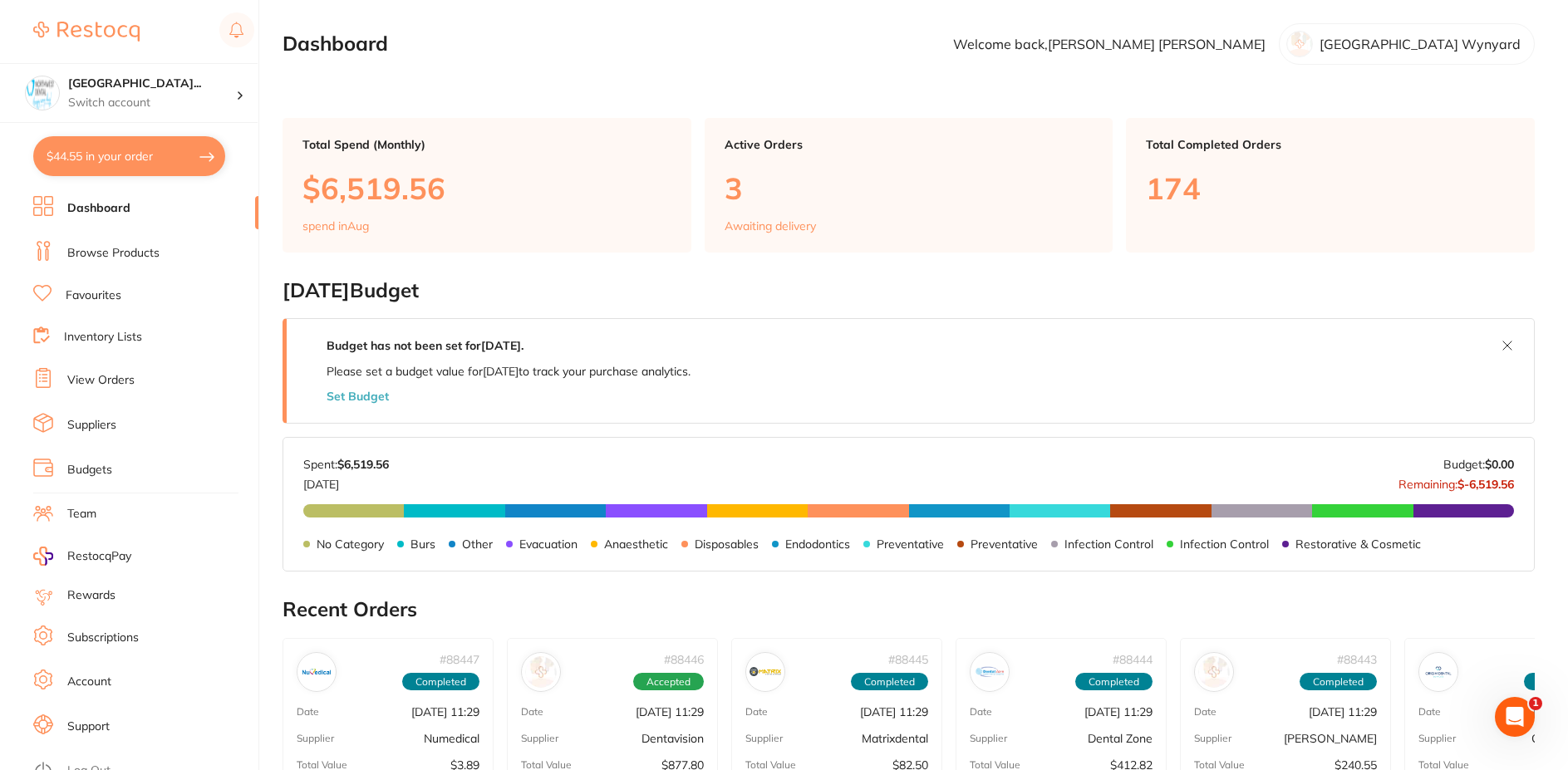
click at [110, 381] on link "View Orders" at bounding box center [101, 380] width 67 height 16
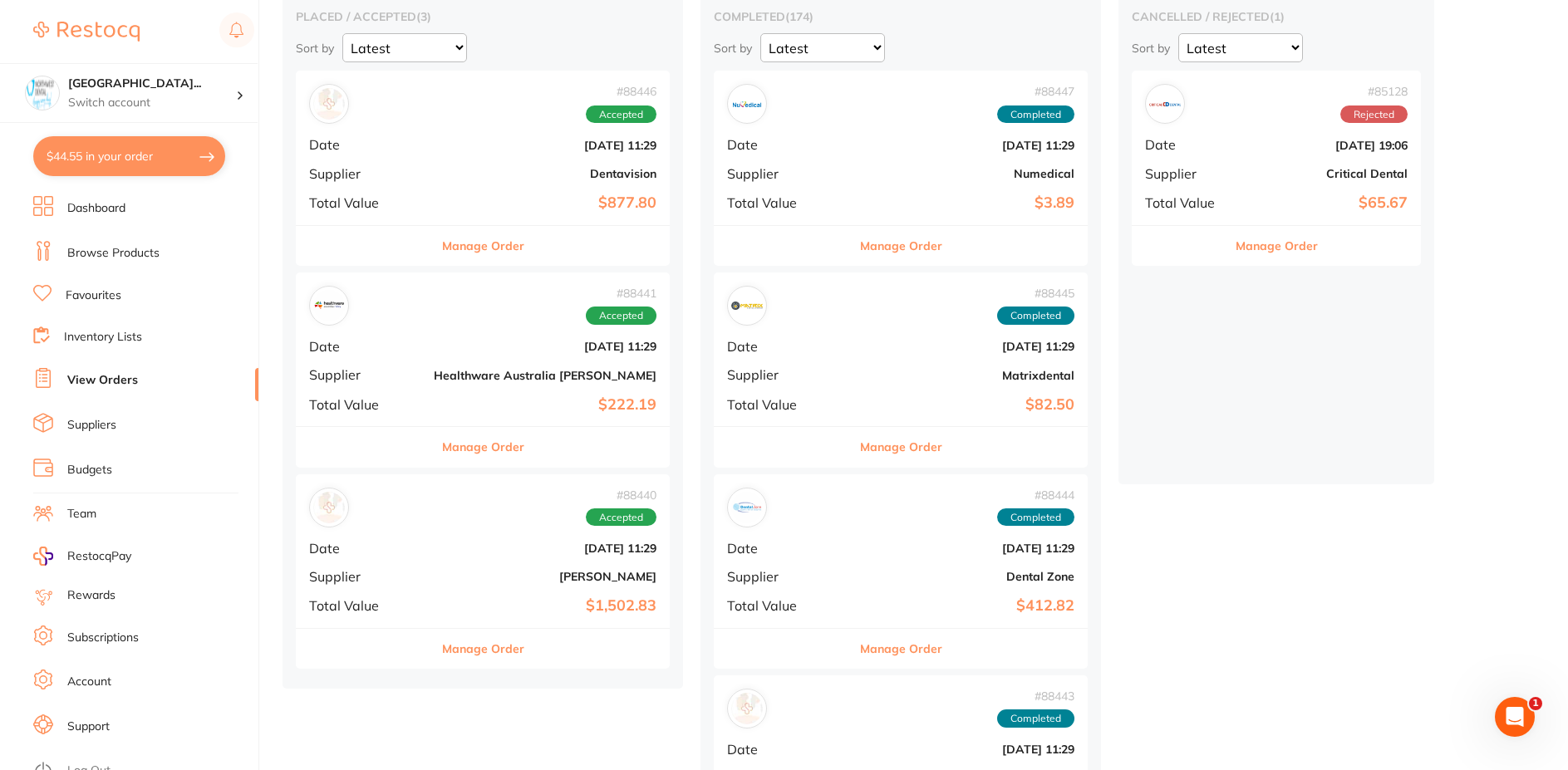
scroll to position [332, 0]
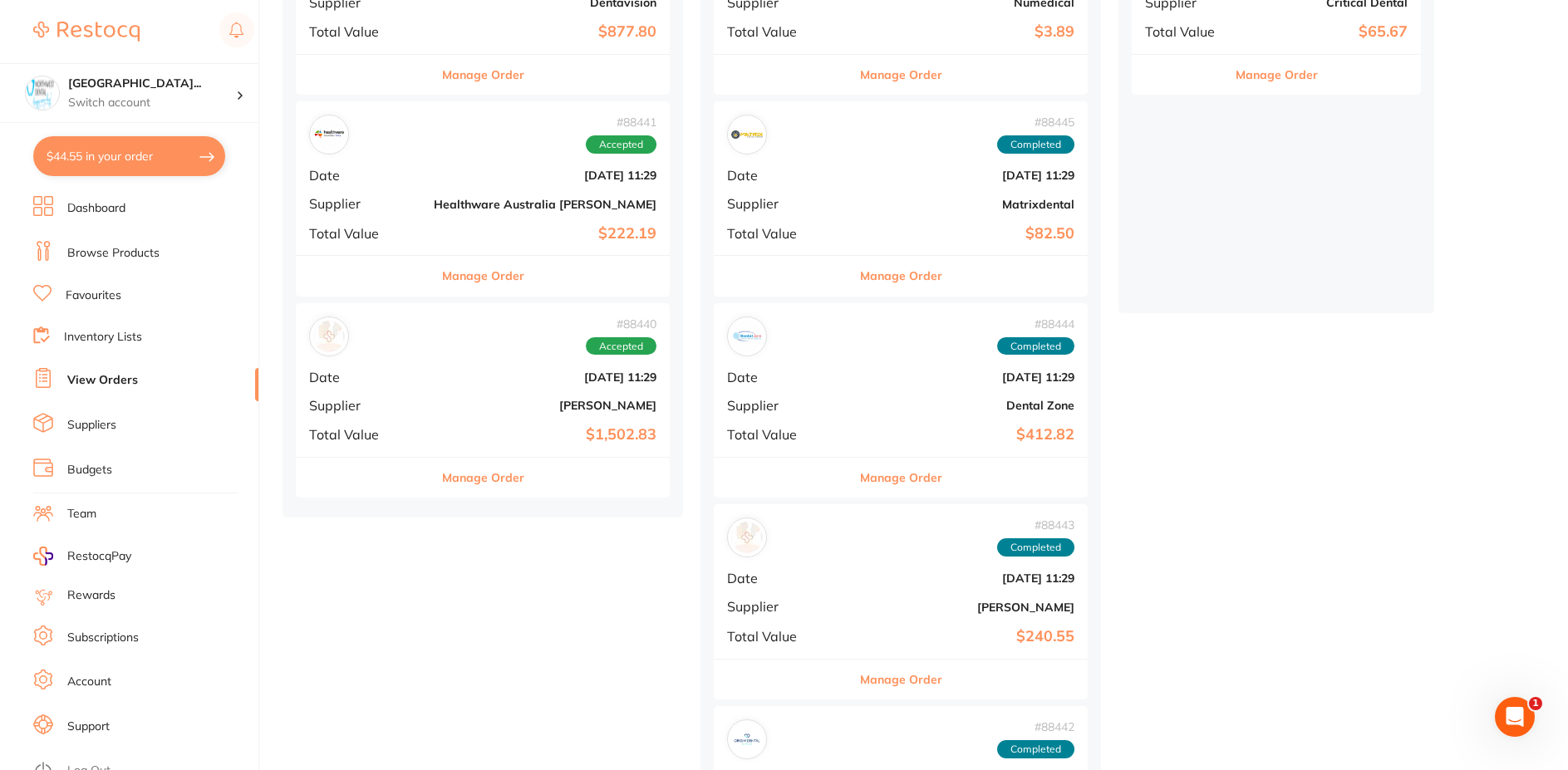
click at [434, 362] on div "# 88440 Accepted Date [DATE] 11:29 Supplier [PERSON_NAME] Total Value $1,502.83" at bounding box center [483, 380] width 374 height 154
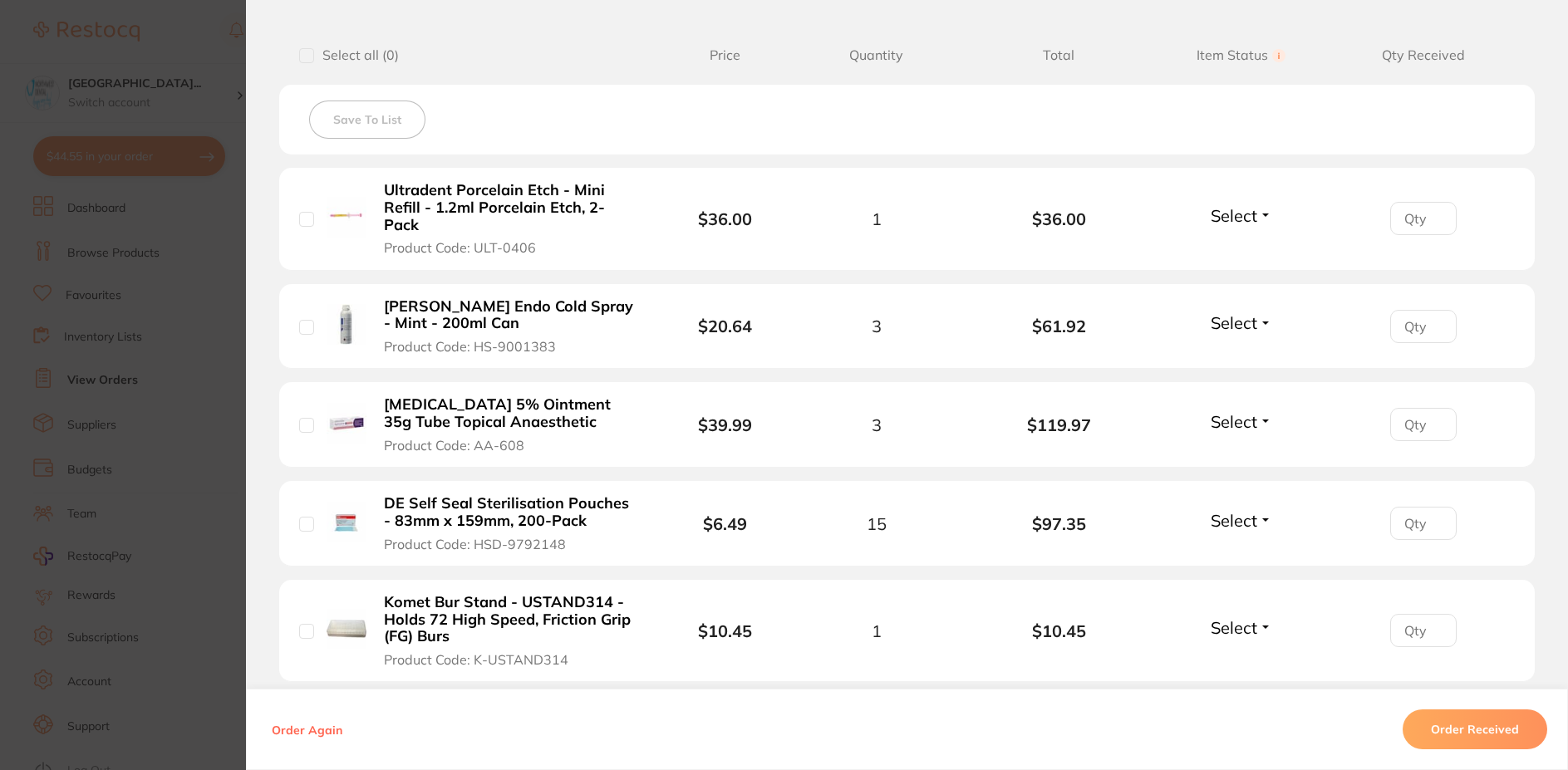
scroll to position [831, 0]
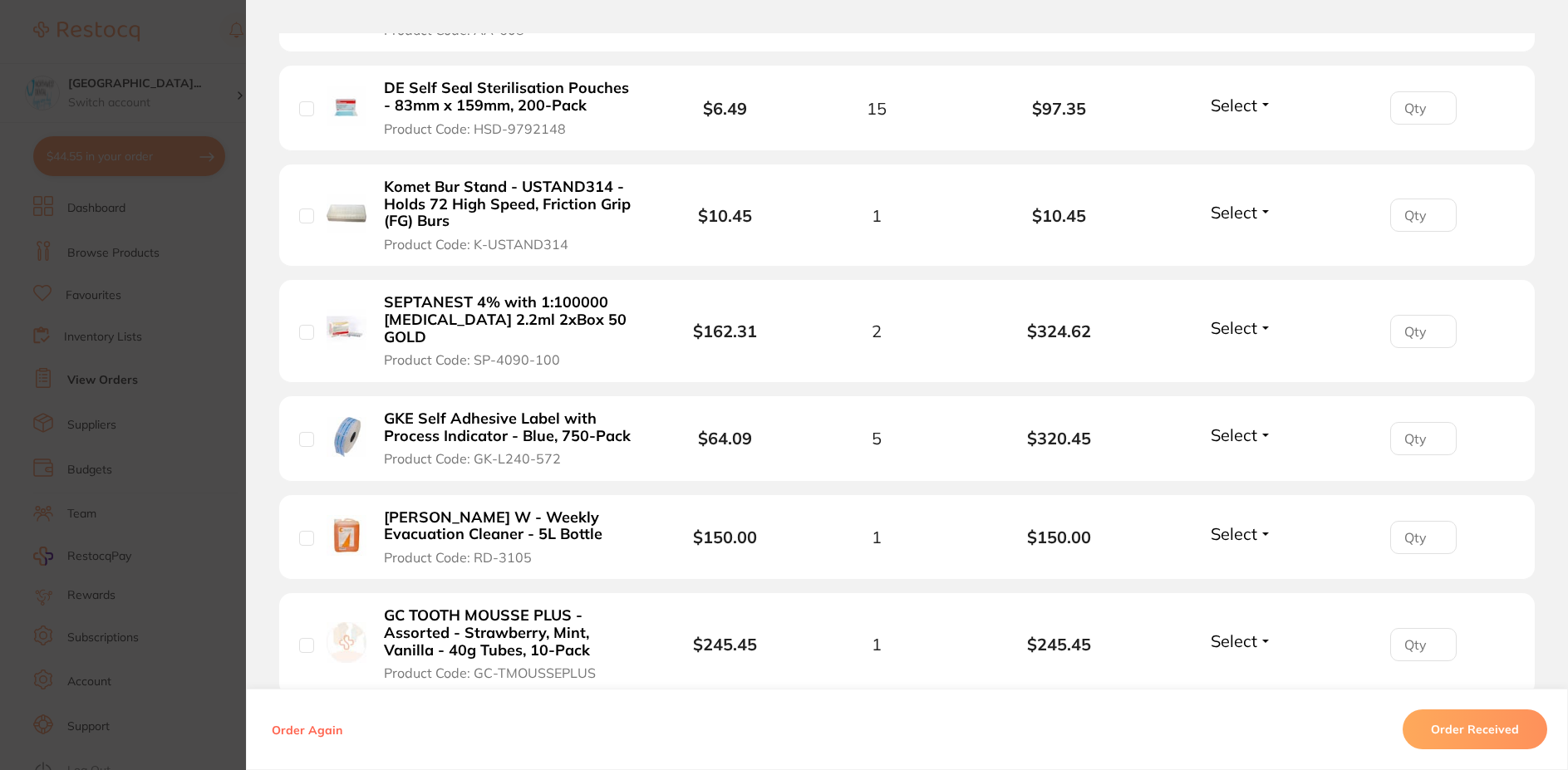
click at [1471, 724] on button "Order Received" at bounding box center [1475, 730] width 145 height 40
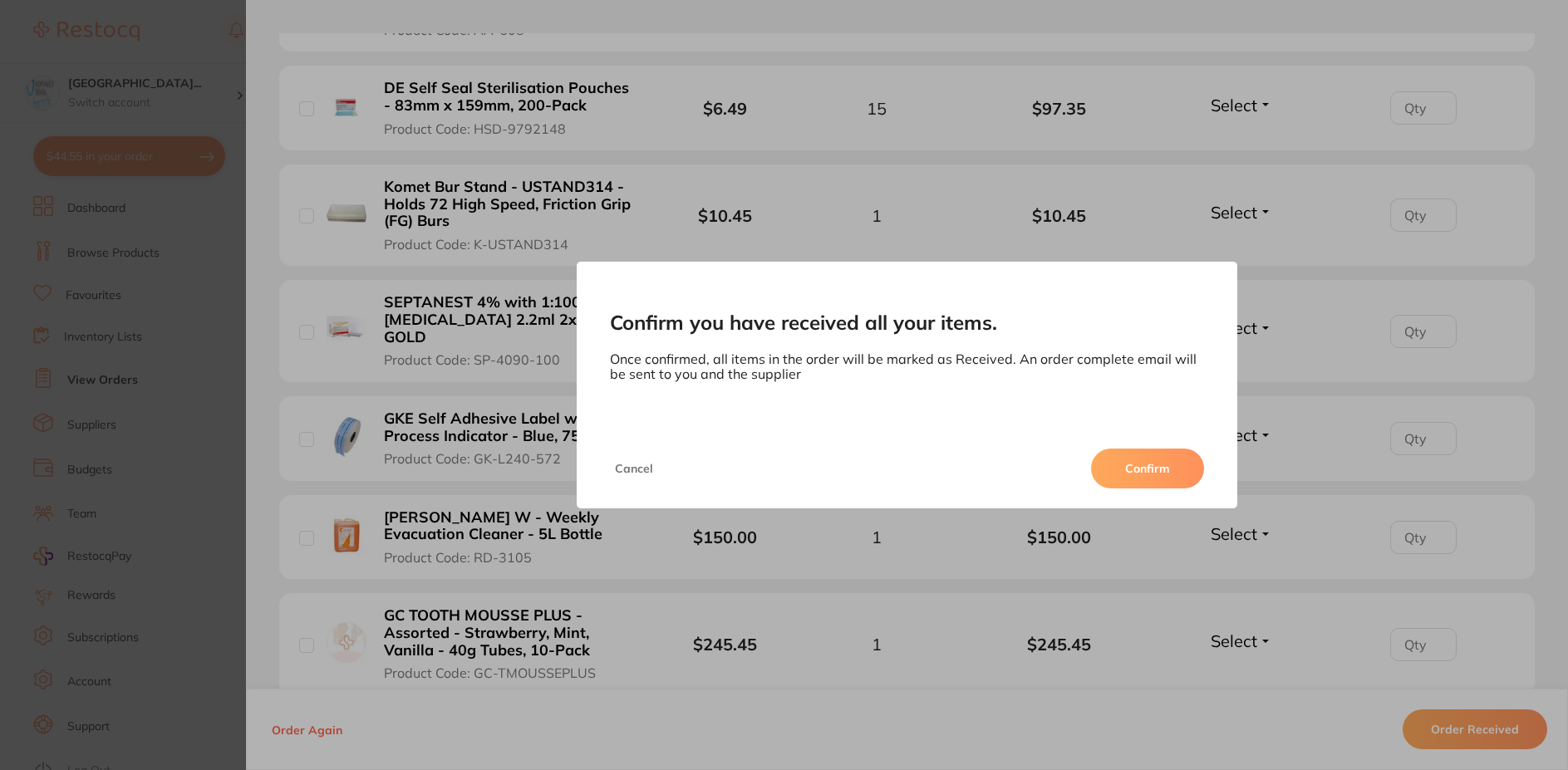
click at [1149, 467] on button "Confirm" at bounding box center [1147, 469] width 113 height 40
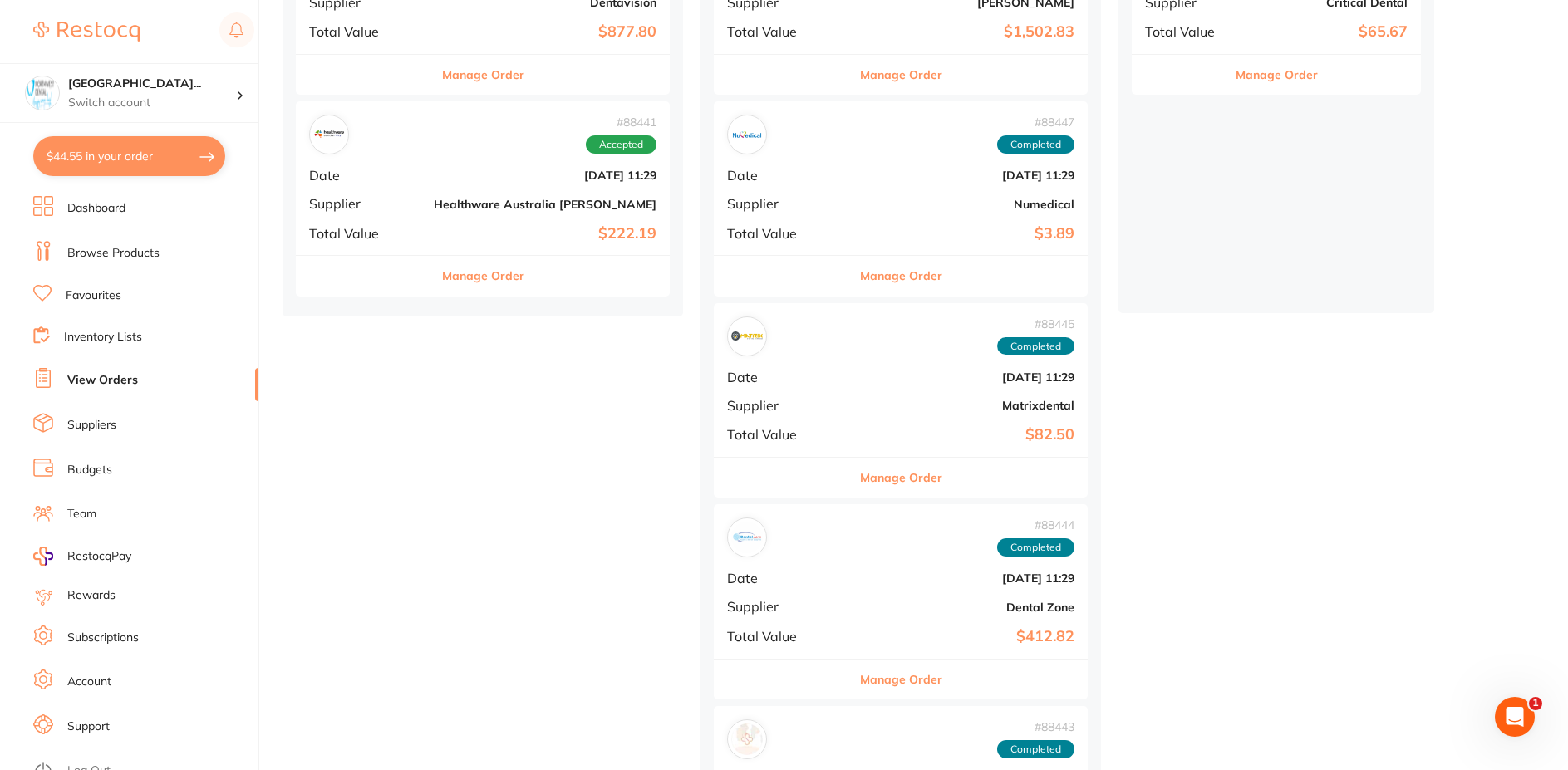
click at [460, 182] on div "# 88441 Accepted Date [DATE] 11:29 Supplier Healthware [GEOGRAPHIC_DATA] [PERSO…" at bounding box center [483, 178] width 374 height 154
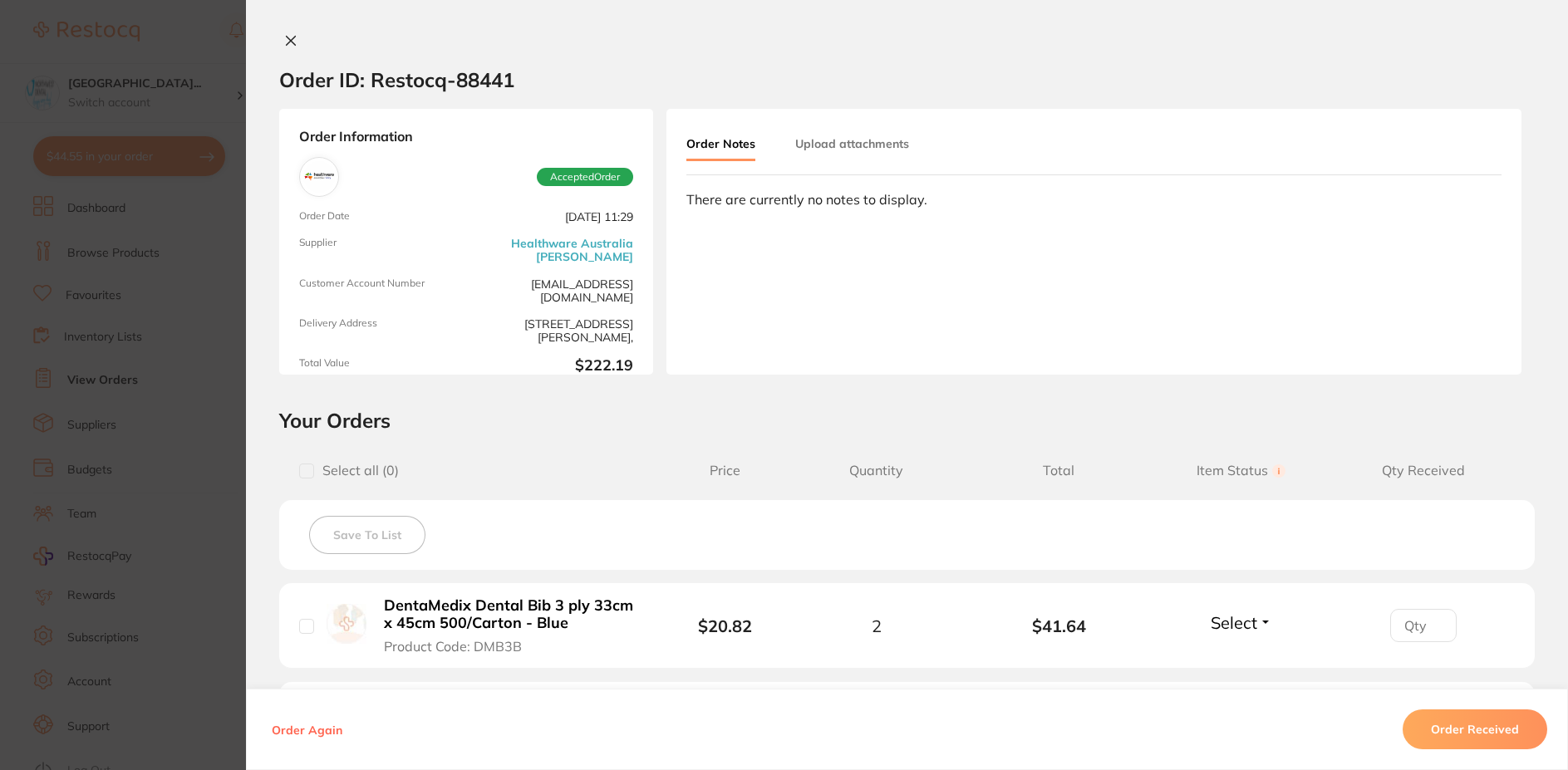
click at [286, 37] on icon at bounding box center [291, 40] width 14 height 14
